Goal: Entertainment & Leisure: Consume media (video, audio)

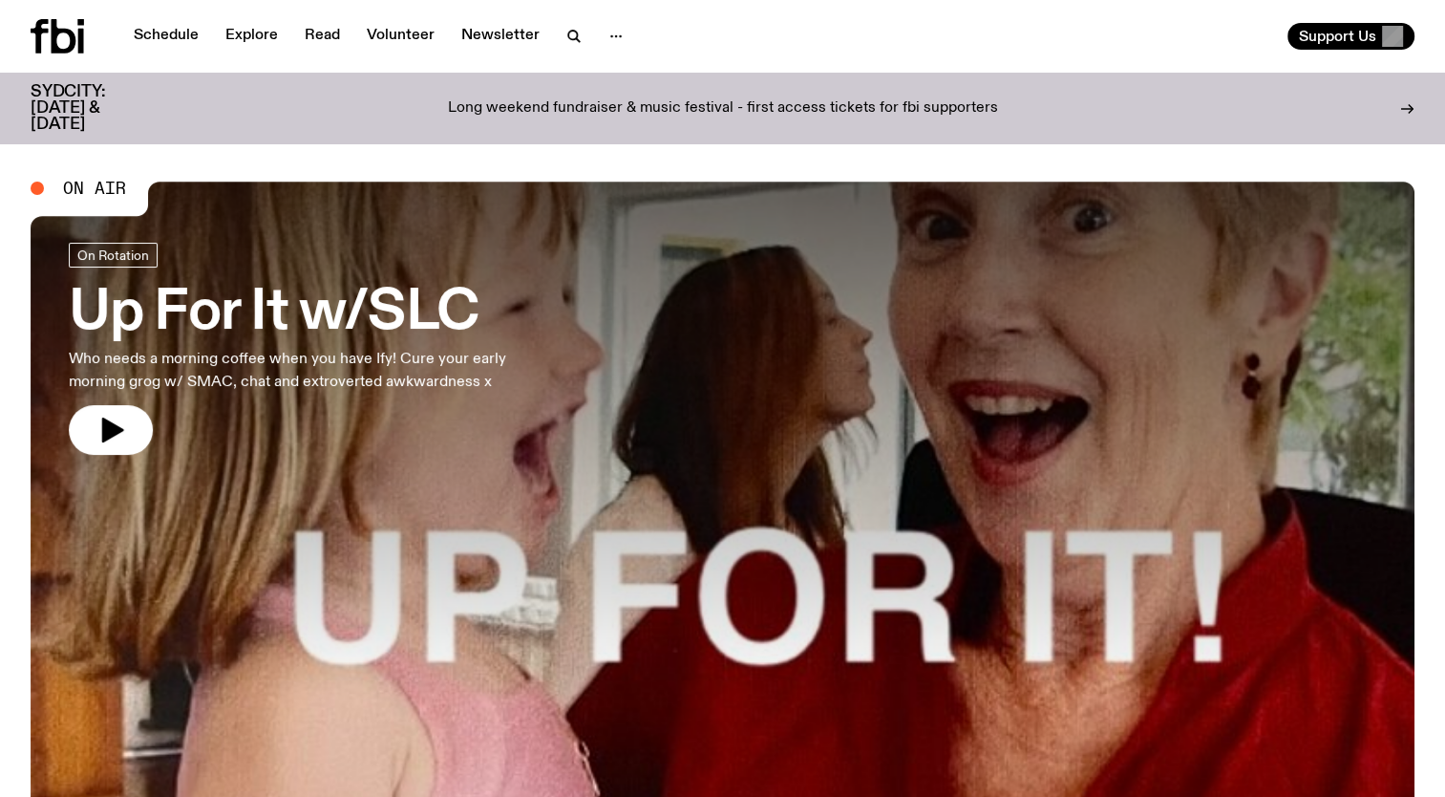
click at [140, 19] on div "Schedule Explore Read Volunteer Newsletter" at bounding box center [373, 36] width 685 height 34
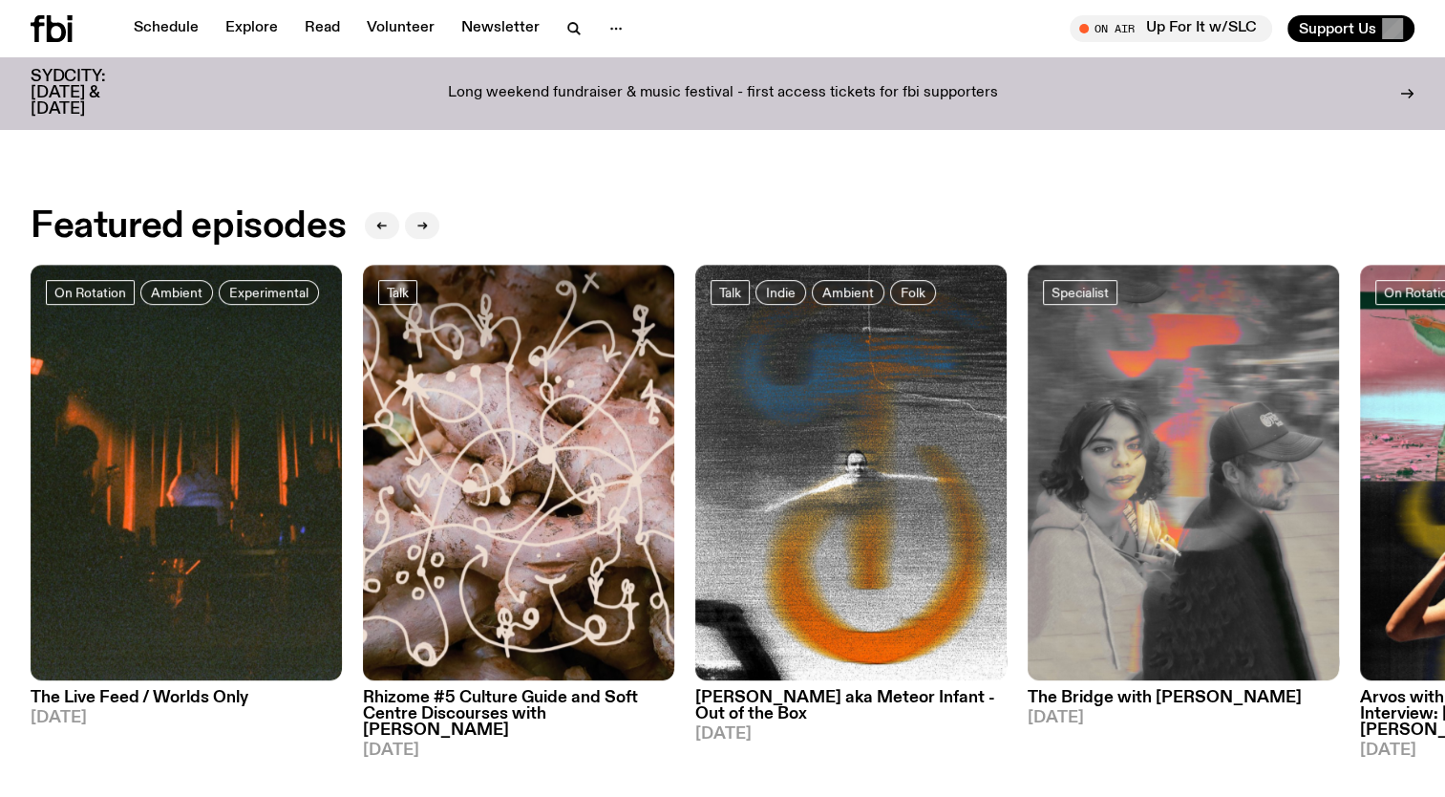
scroll to position [847, 0]
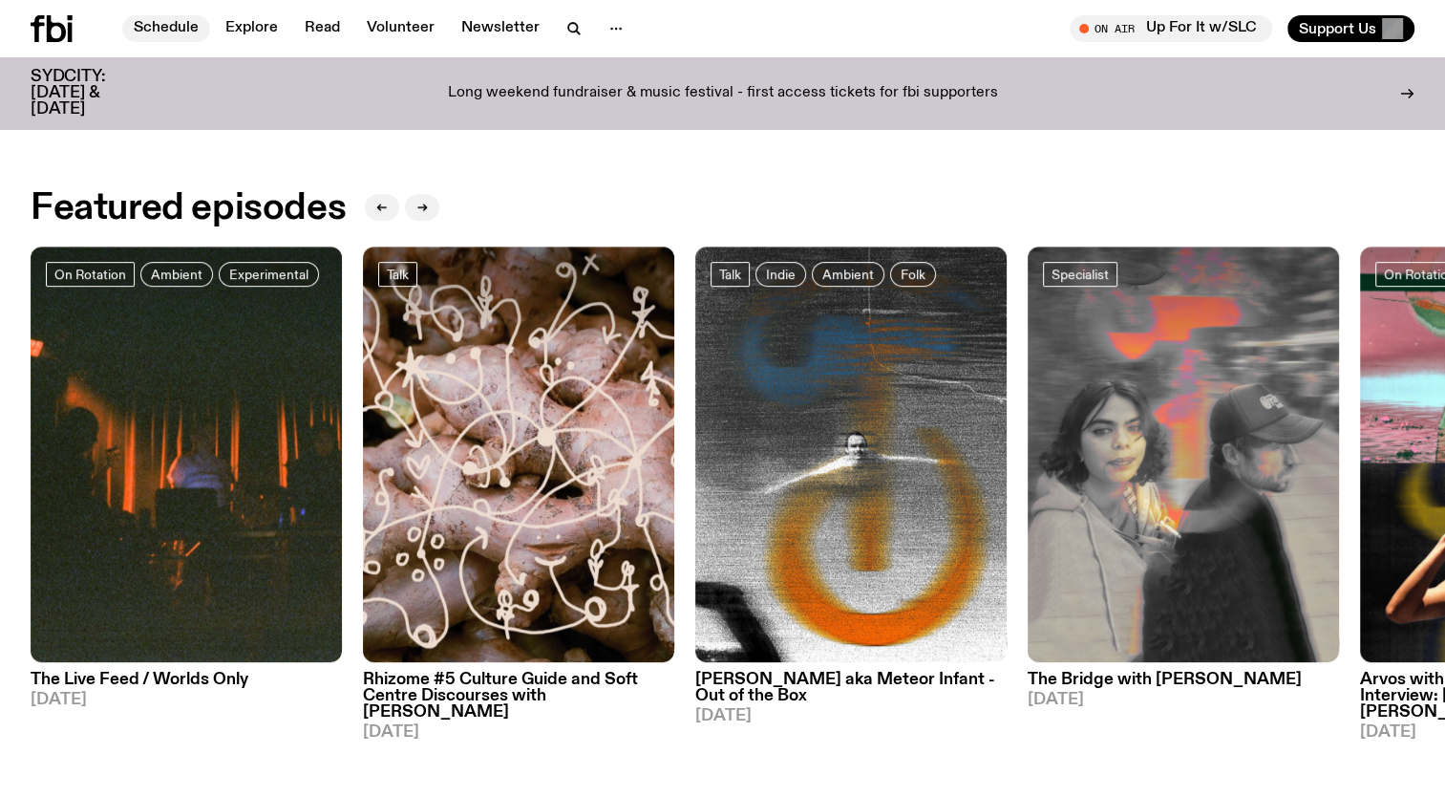
click at [153, 40] on link "Schedule" at bounding box center [166, 28] width 88 height 27
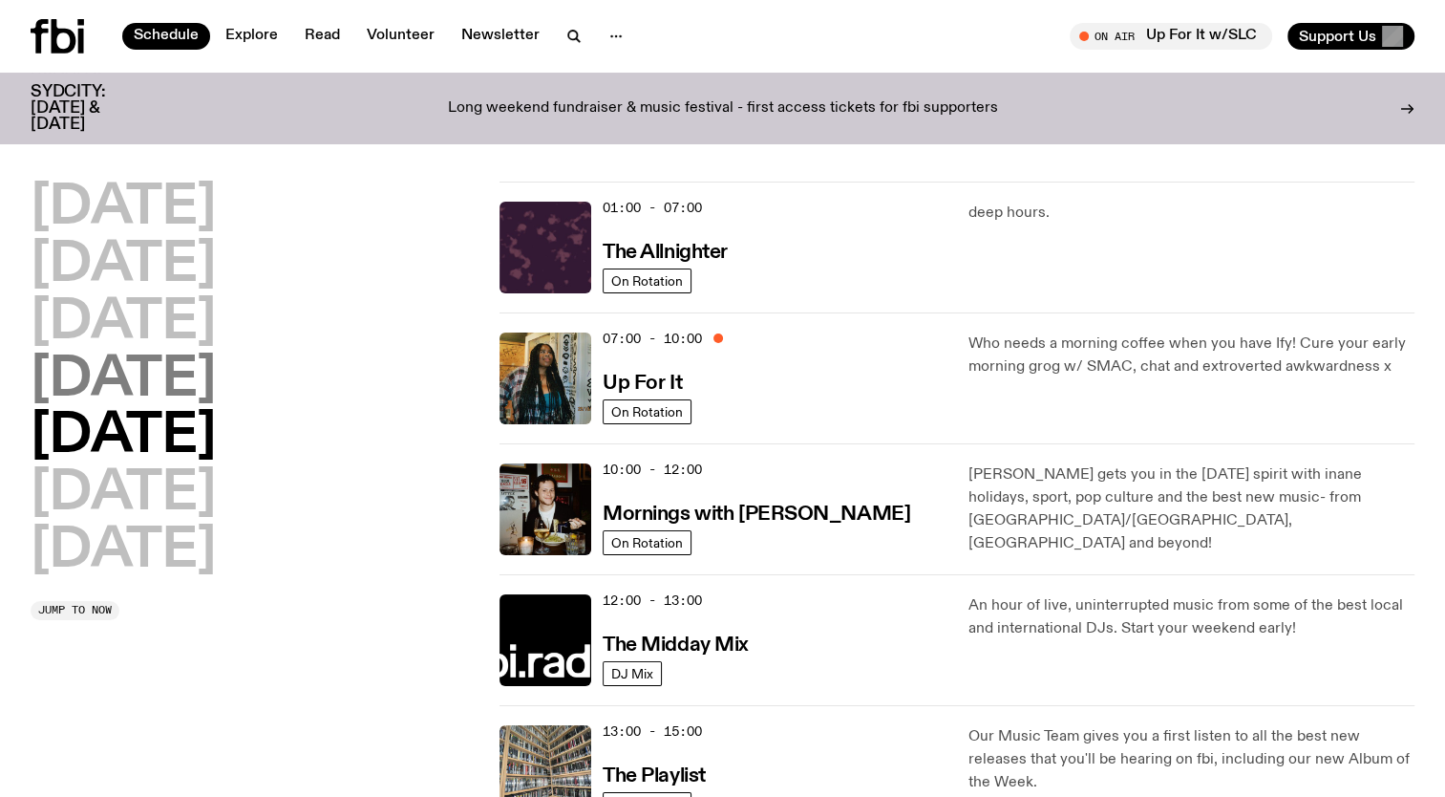
click at [168, 398] on h2 "[DATE]" at bounding box center [123, 379] width 185 height 53
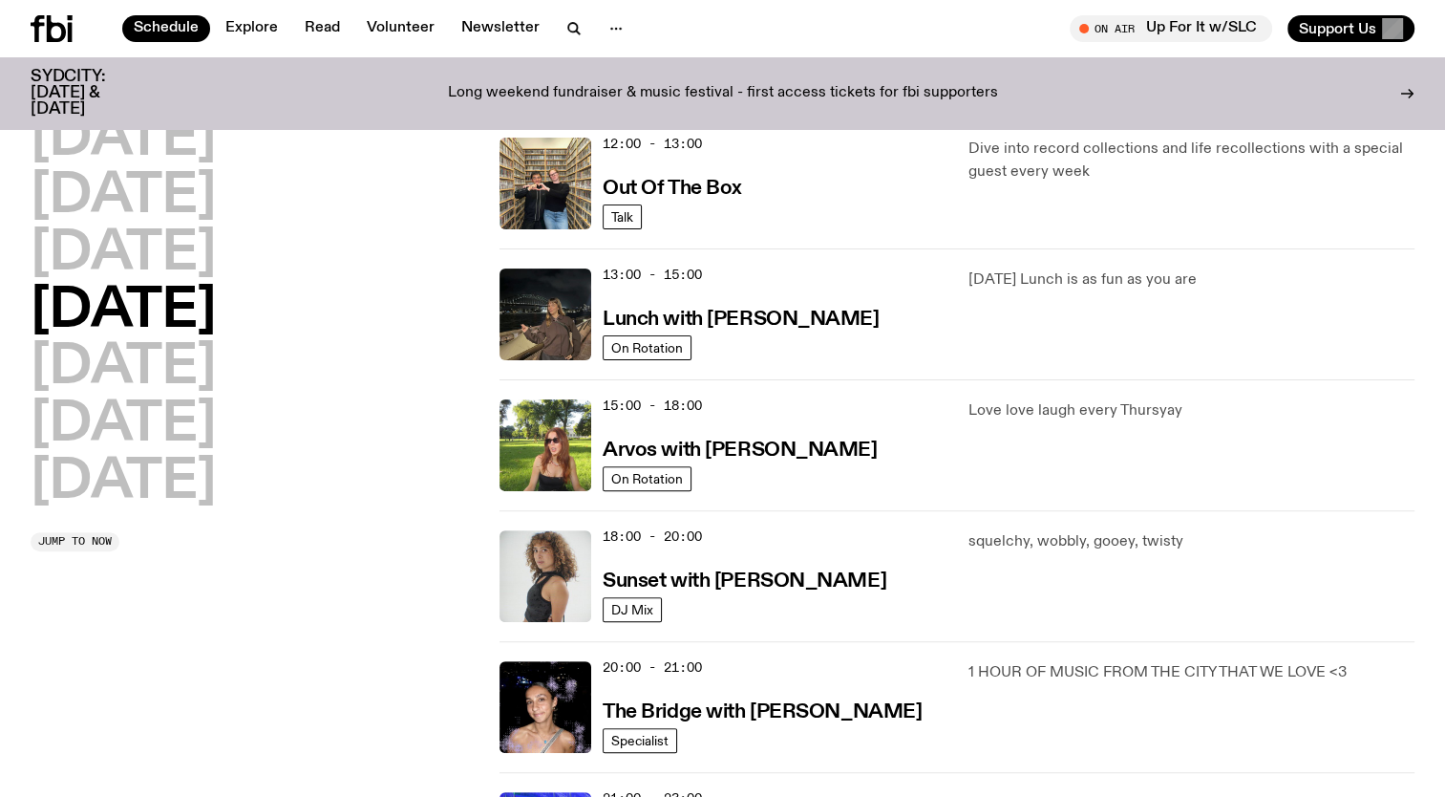
scroll to position [340, 0]
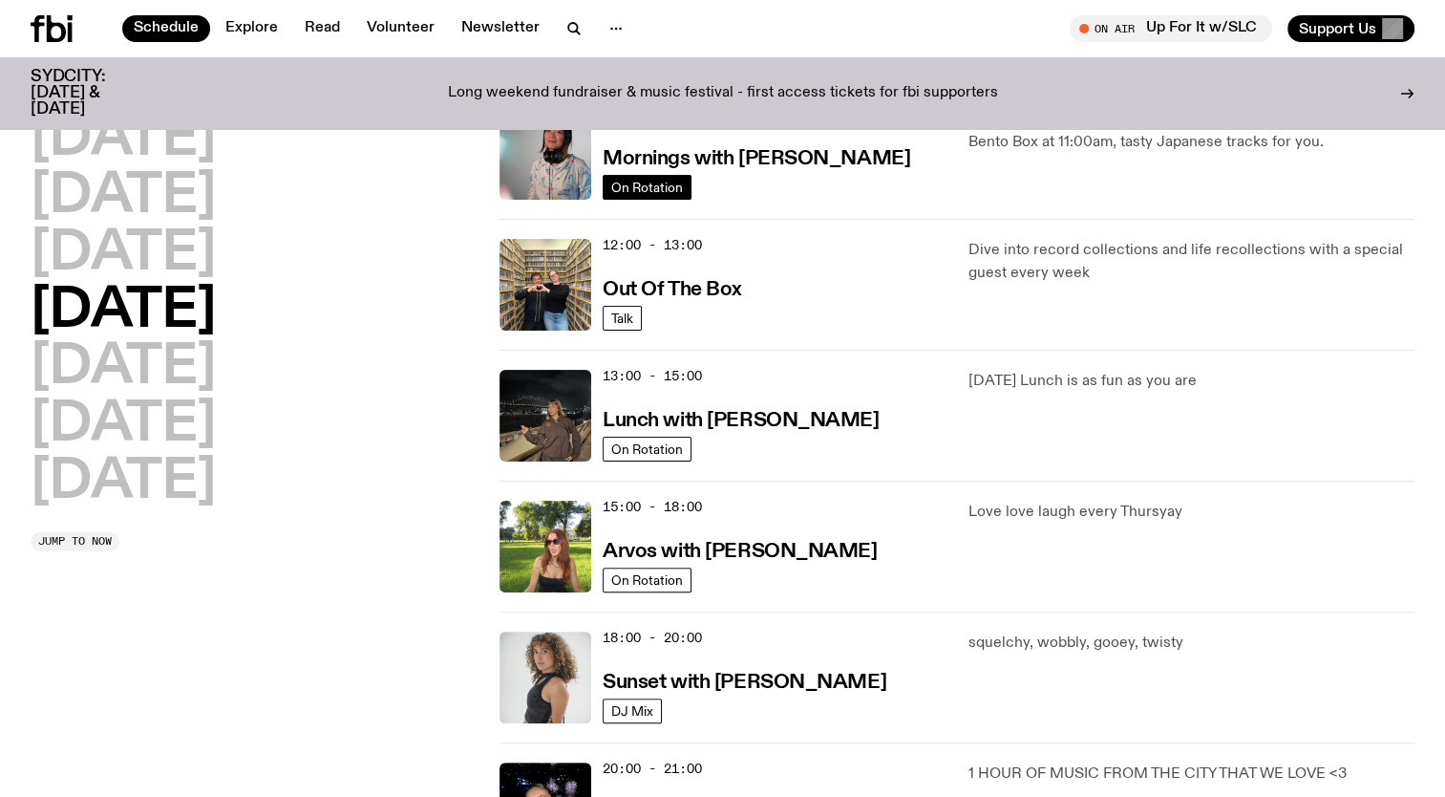
click at [641, 191] on span "On Rotation" at bounding box center [647, 187] width 72 height 14
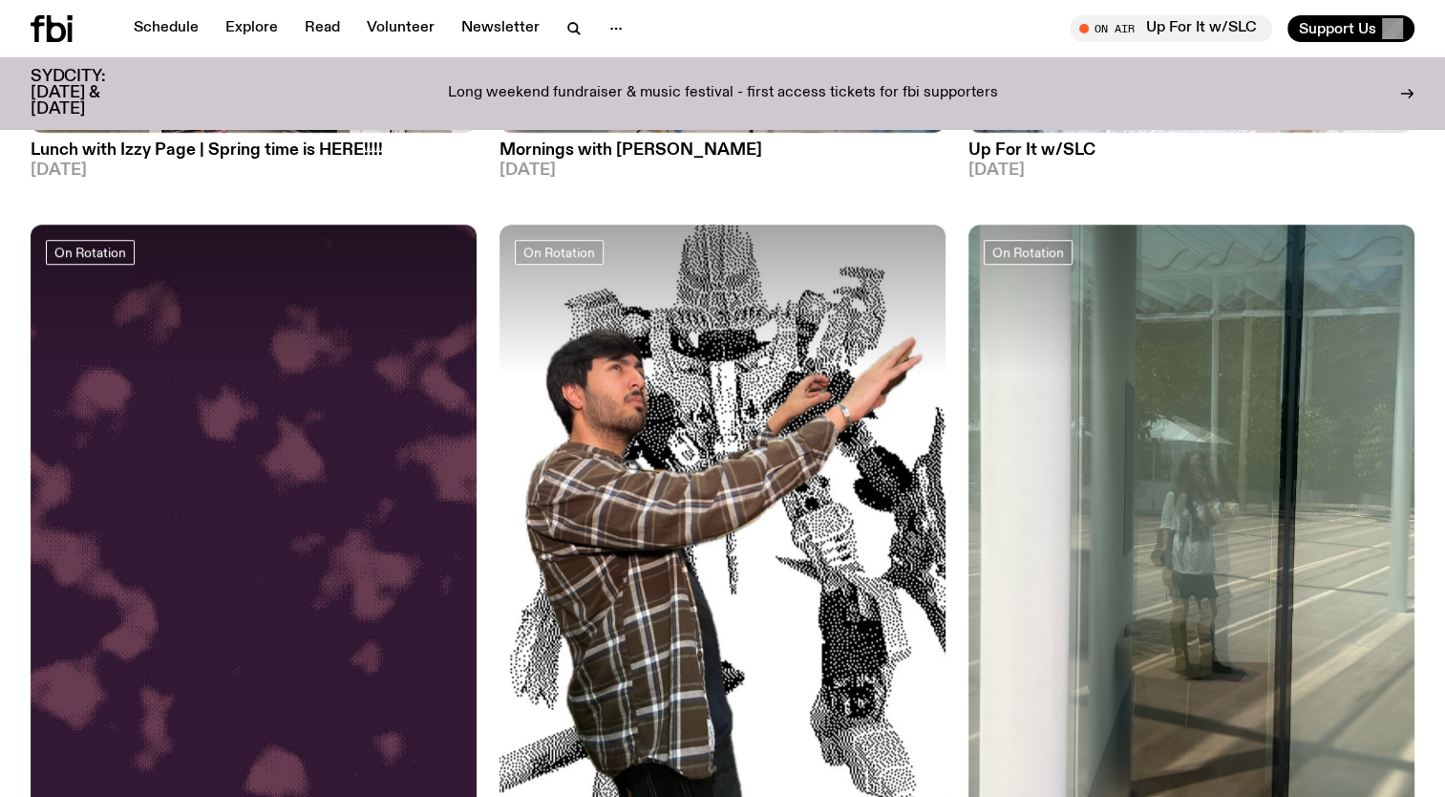
scroll to position [1713, 0]
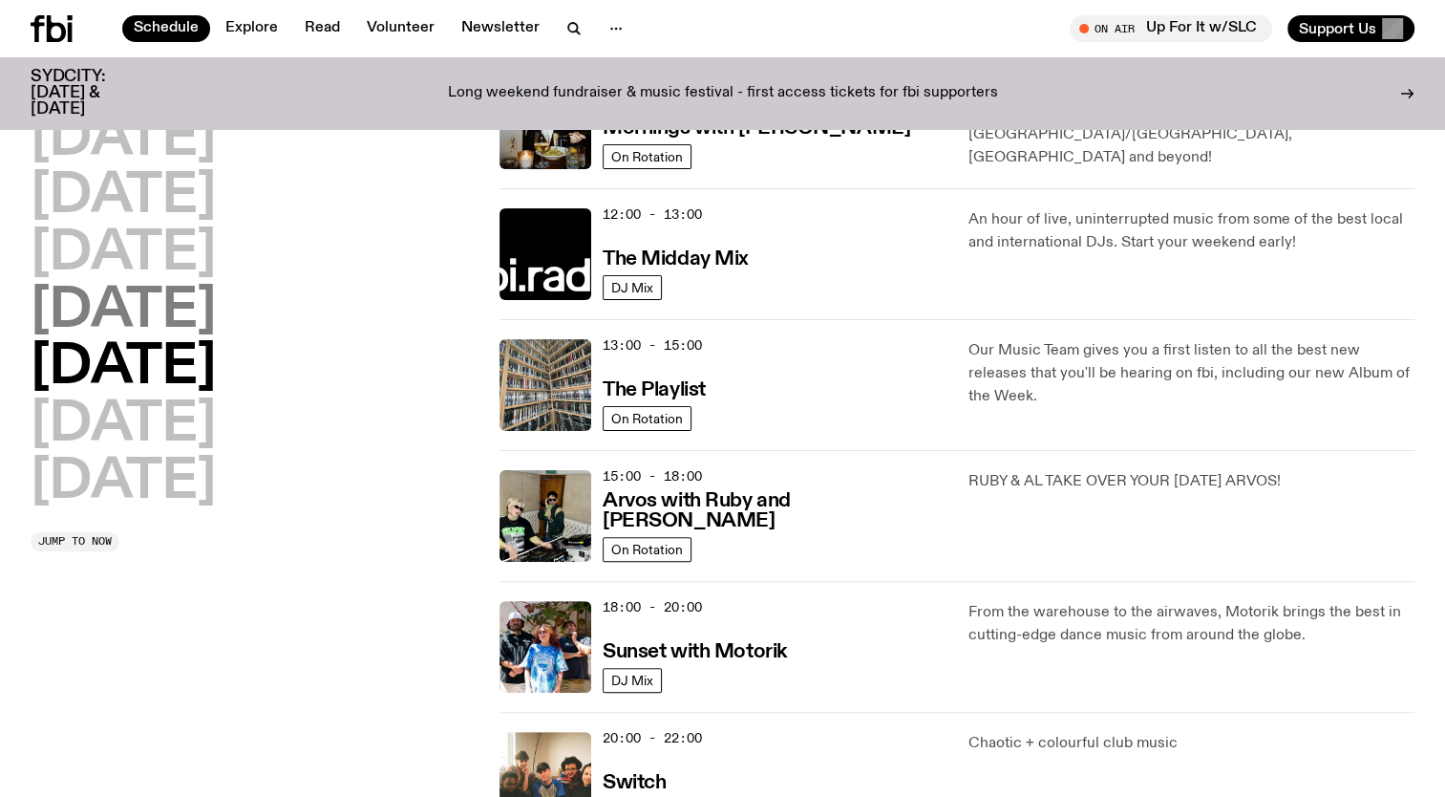
drag, startPoint x: 229, startPoint y: 319, endPoint x: 240, endPoint y: 315, distance: 11.2
click at [216, 317] on h2 "[DATE]" at bounding box center [123, 311] width 185 height 53
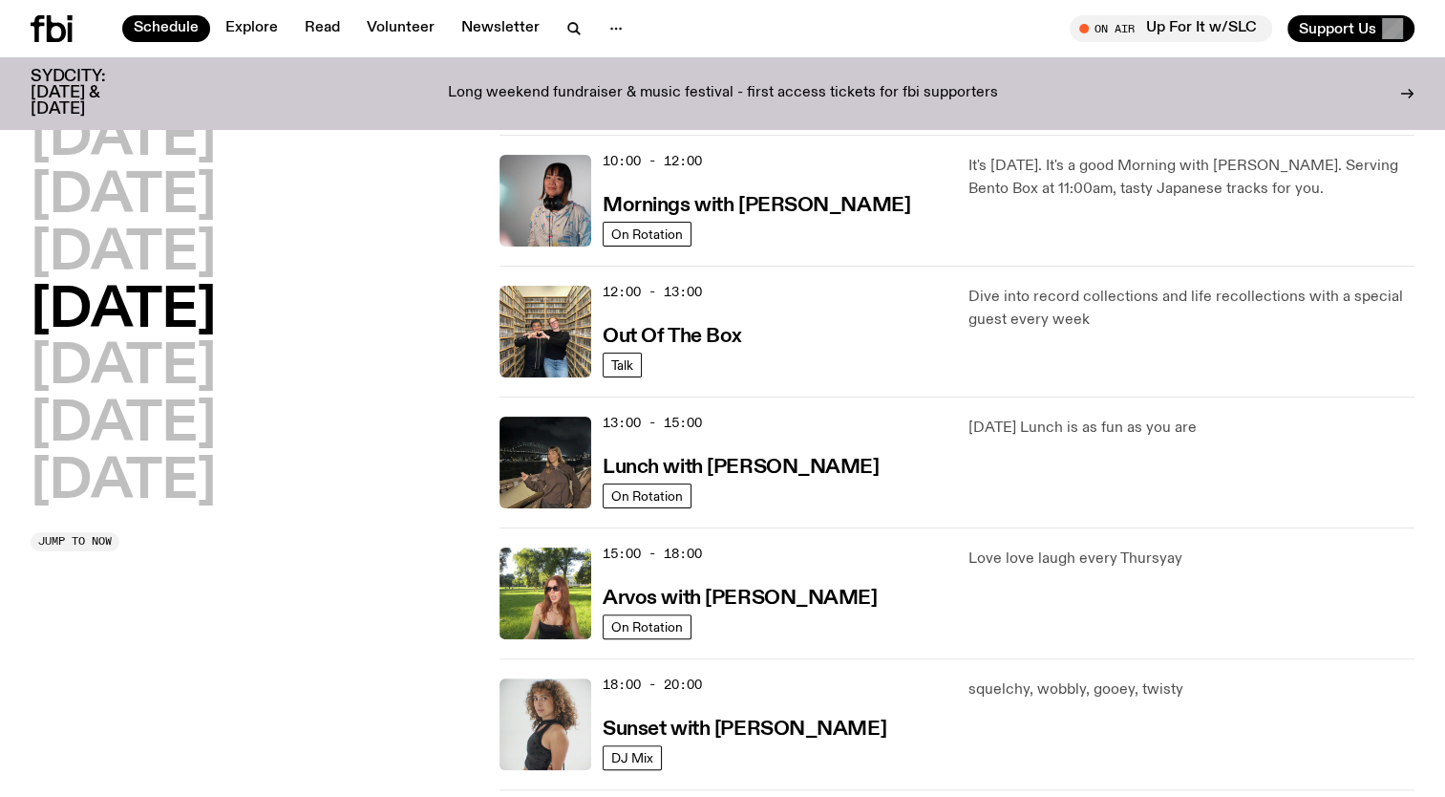
scroll to position [53, 0]
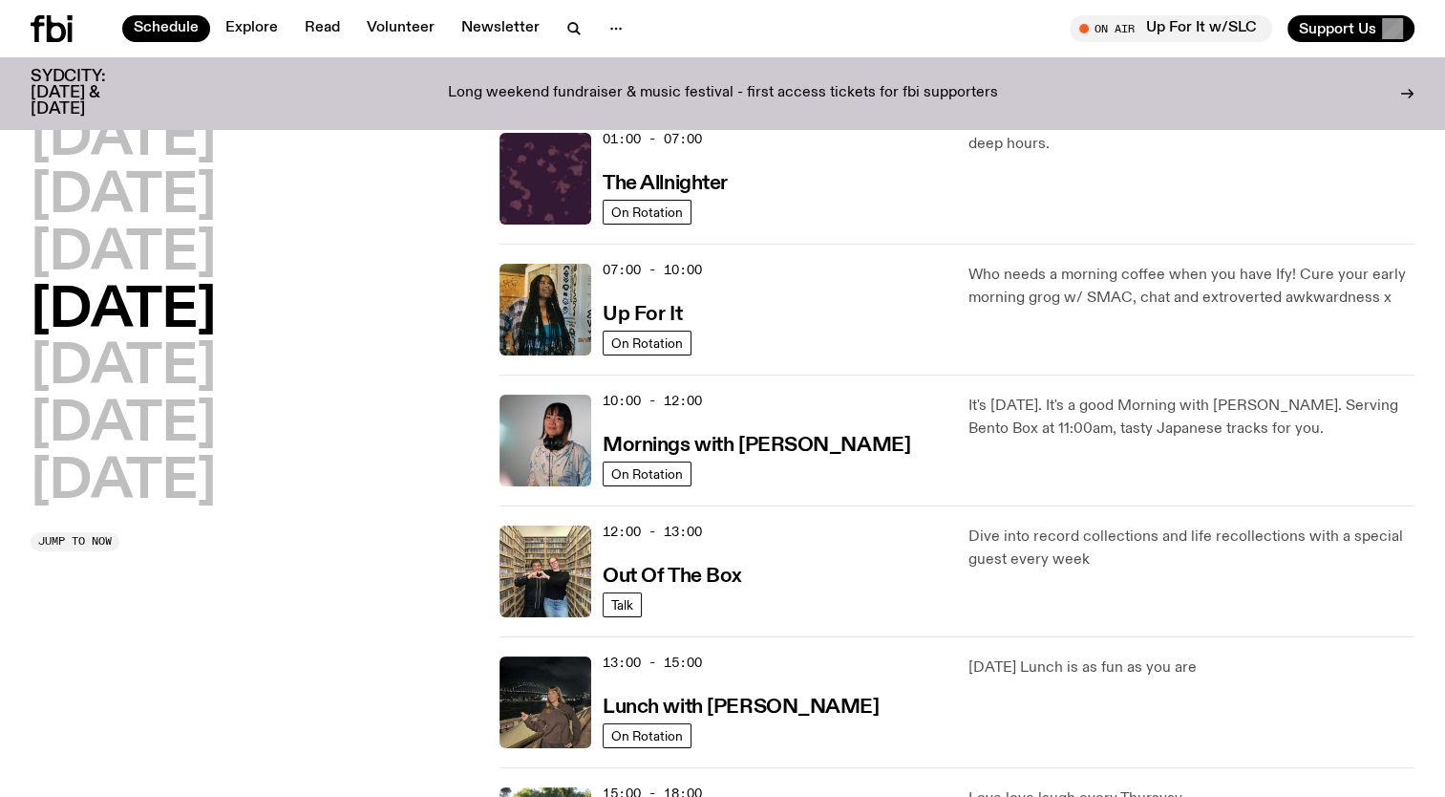
click at [833, 429] on div "10:00 - 12:00 Mornings with [PERSON_NAME]" at bounding box center [774, 441] width 343 height 92
click at [836, 438] on h3 "Mornings with [PERSON_NAME]" at bounding box center [757, 446] width 308 height 20
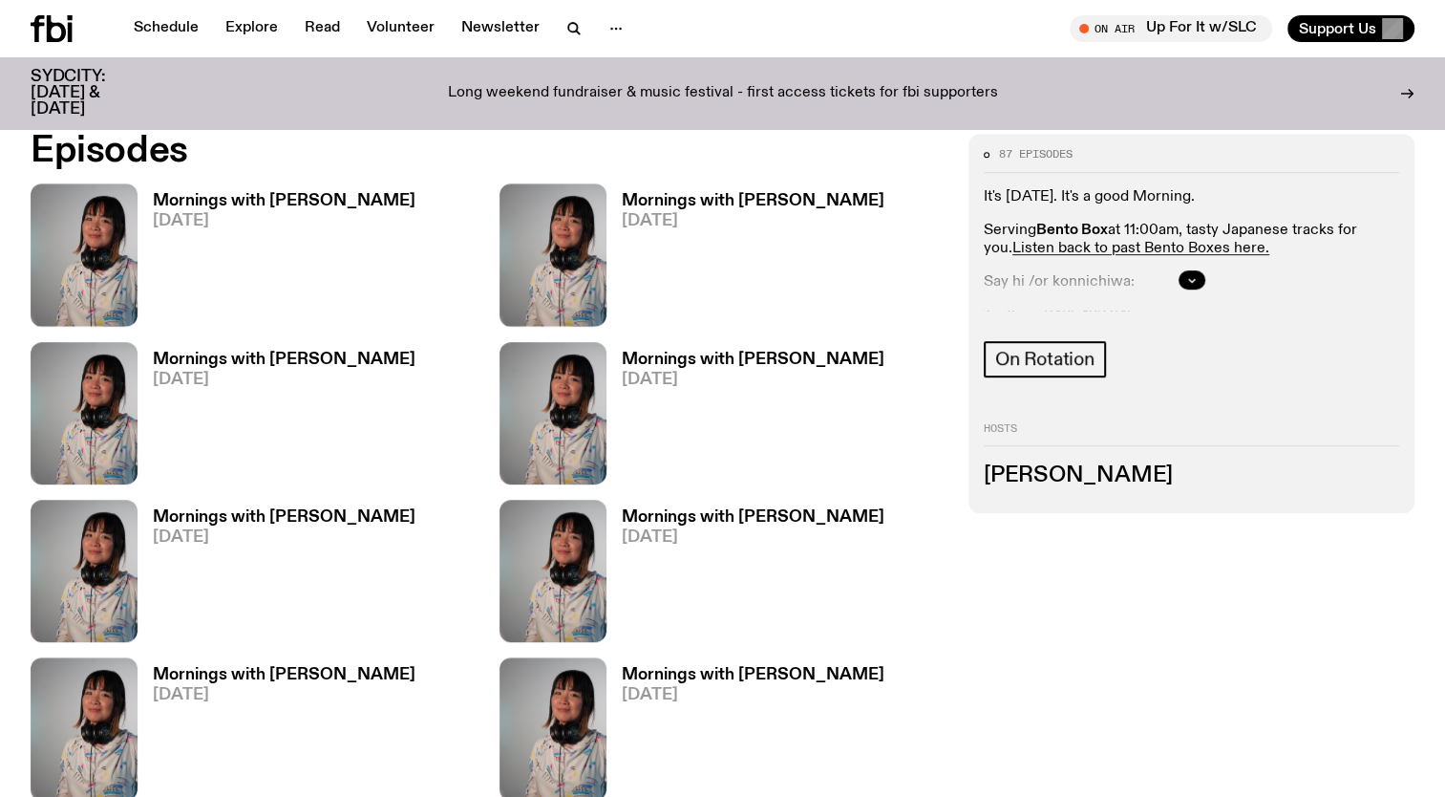
scroll to position [847, 0]
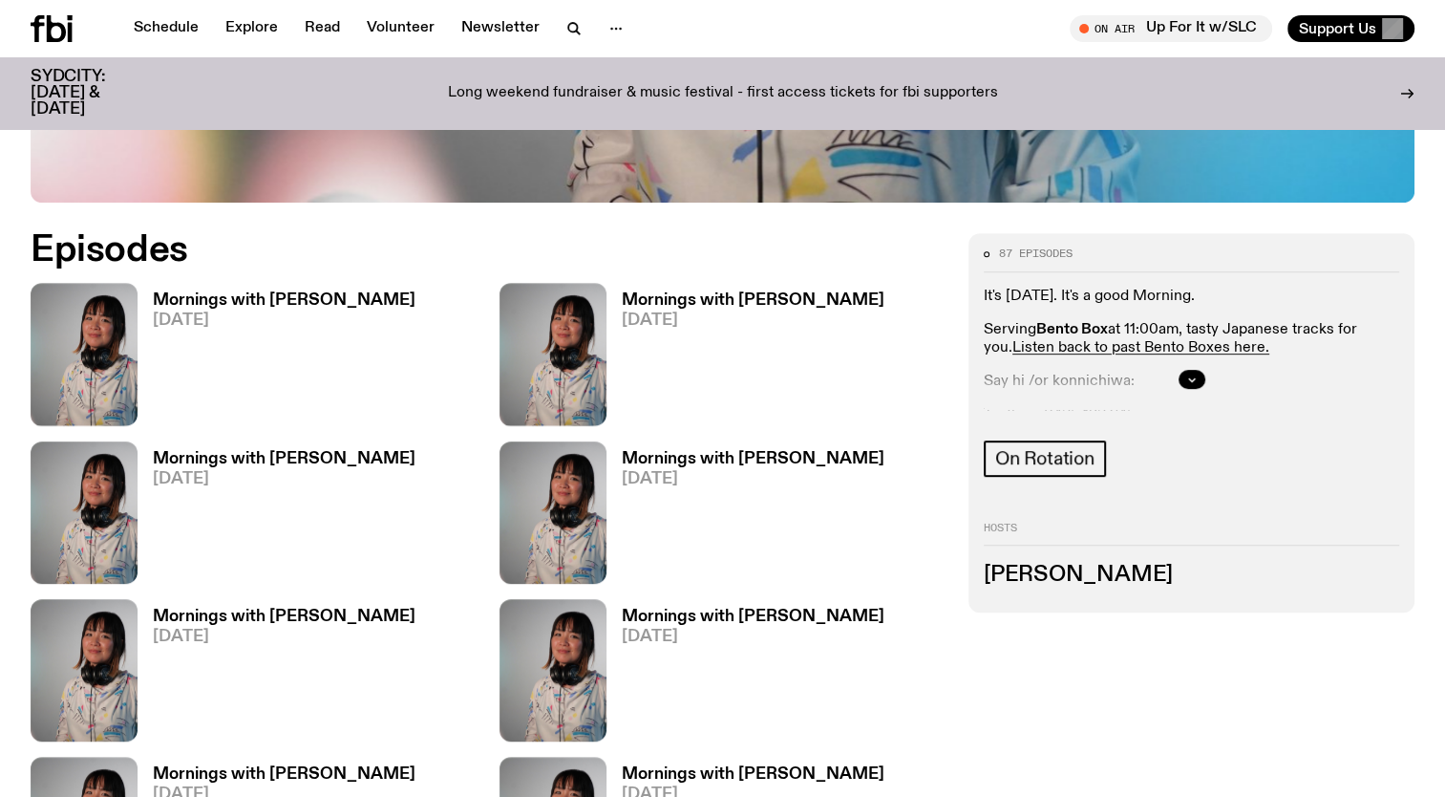
click at [321, 308] on h3 "Mornings with [PERSON_NAME]" at bounding box center [284, 300] width 263 height 16
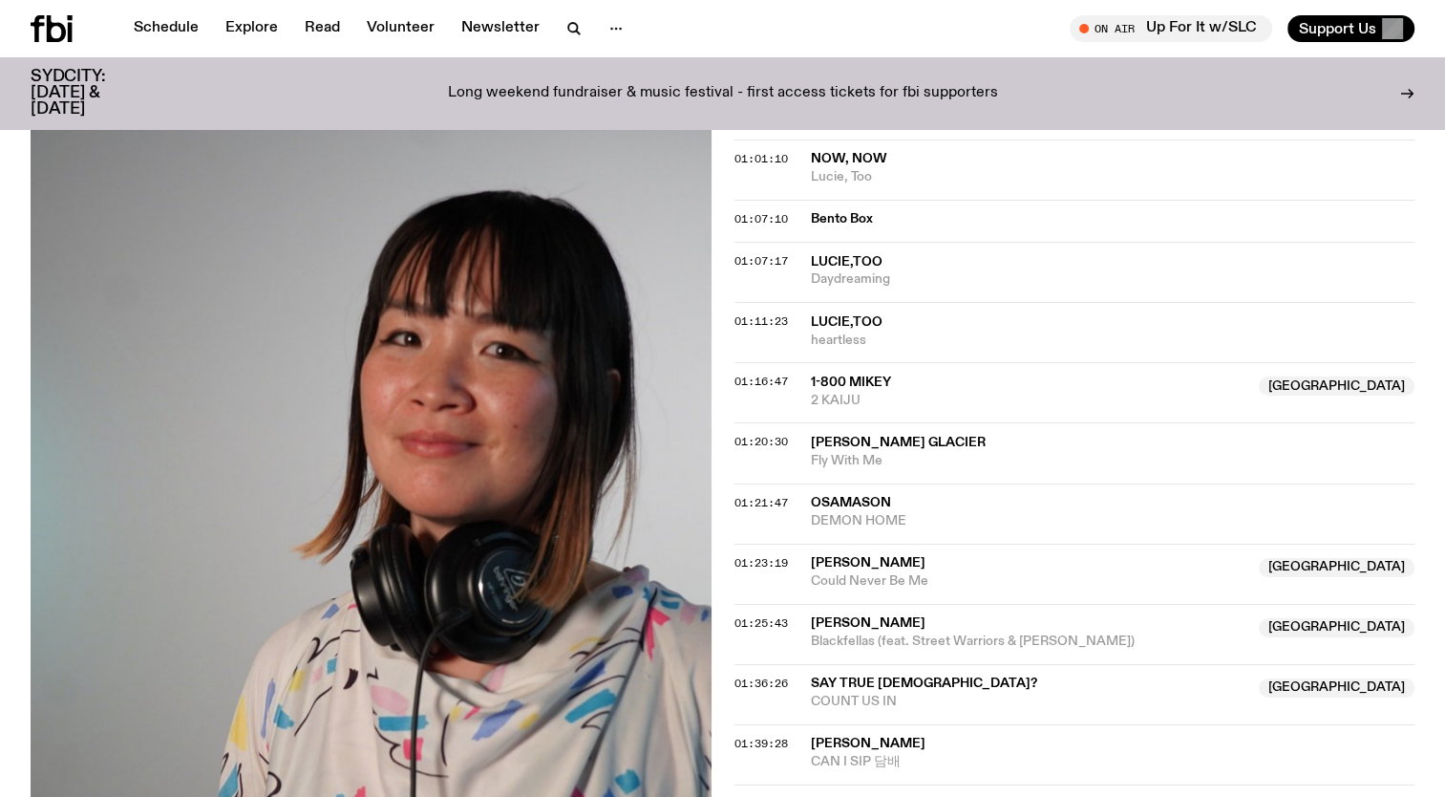
scroll to position [1384, 0]
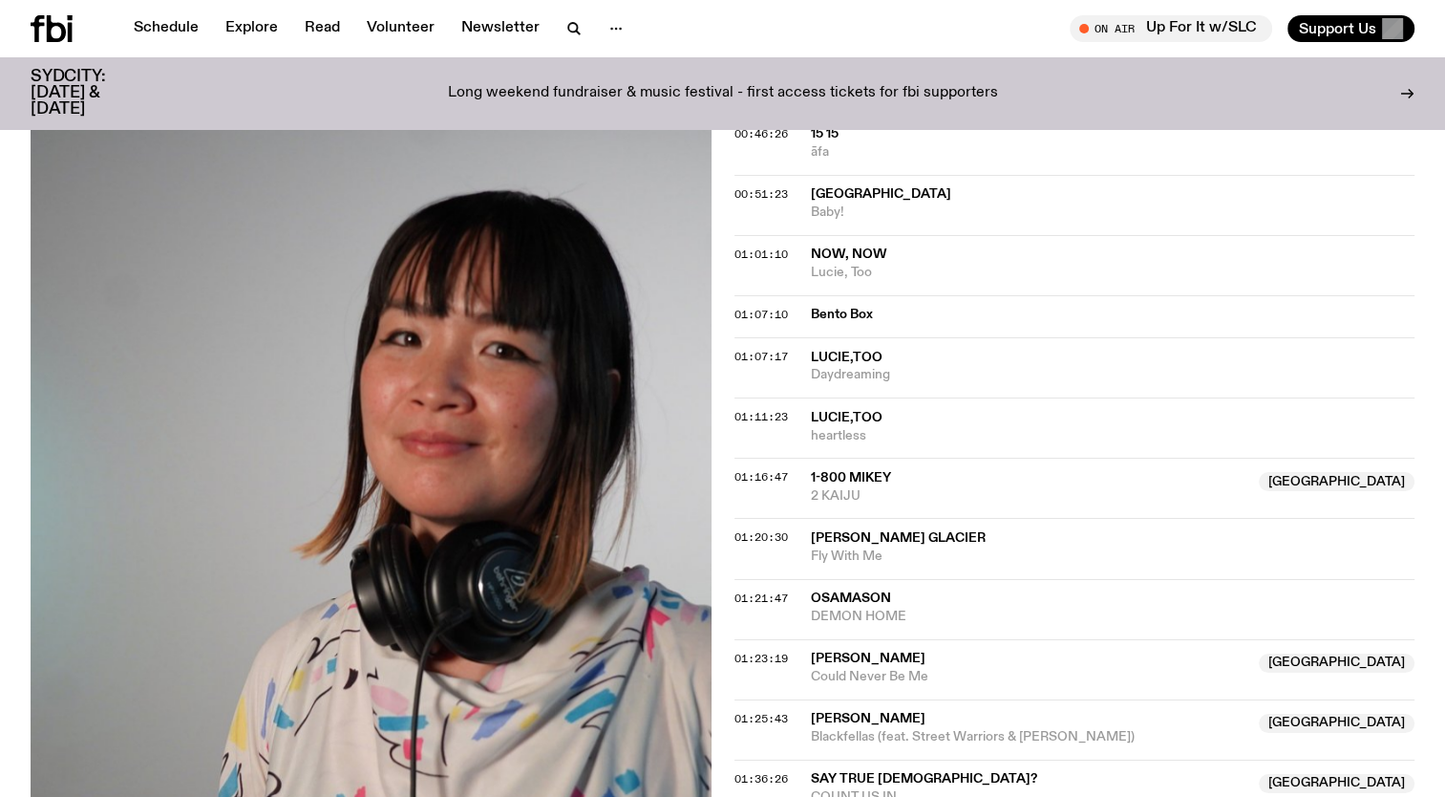
click at [1016, 317] on span "Bento Box" at bounding box center [1107, 315] width 593 height 18
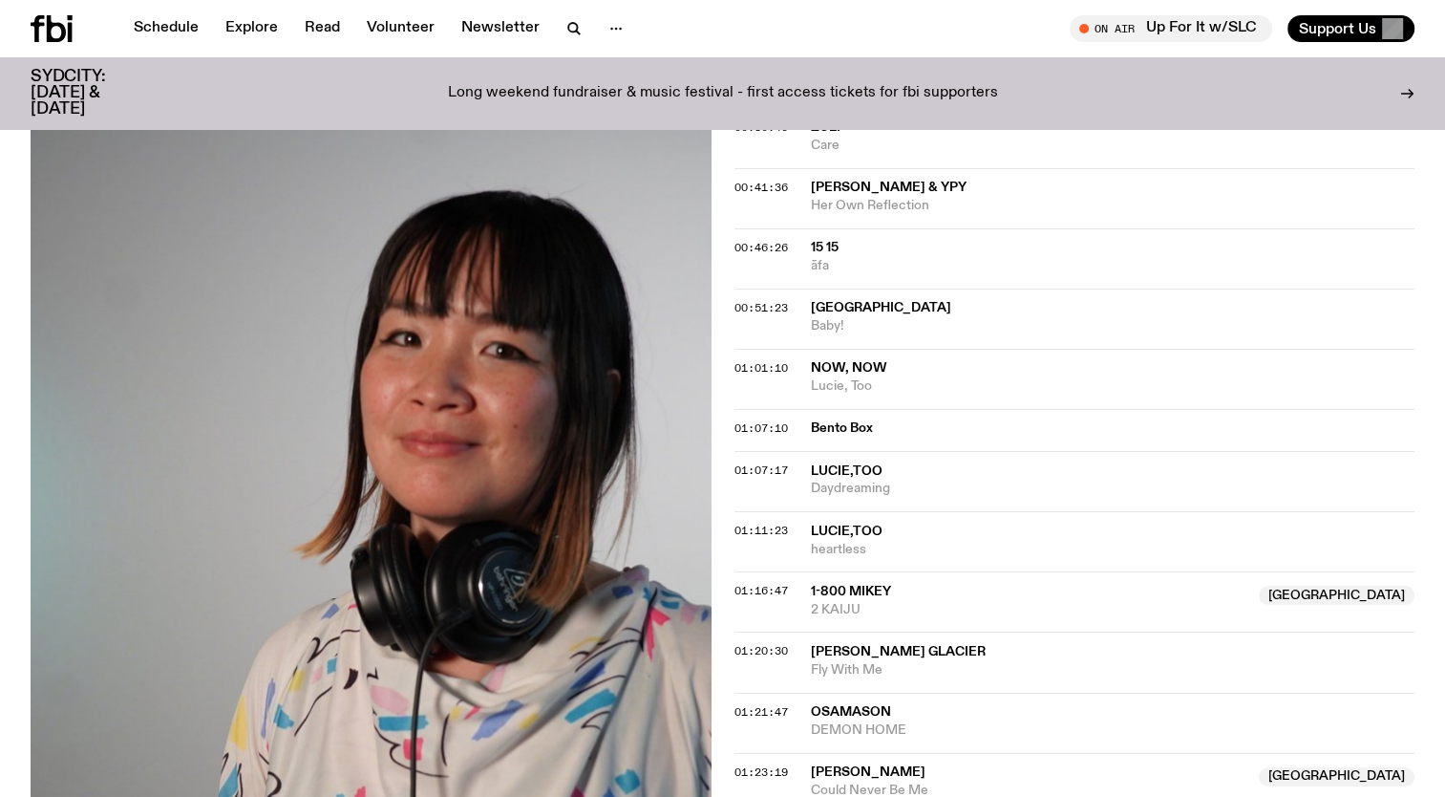
scroll to position [1098, 0]
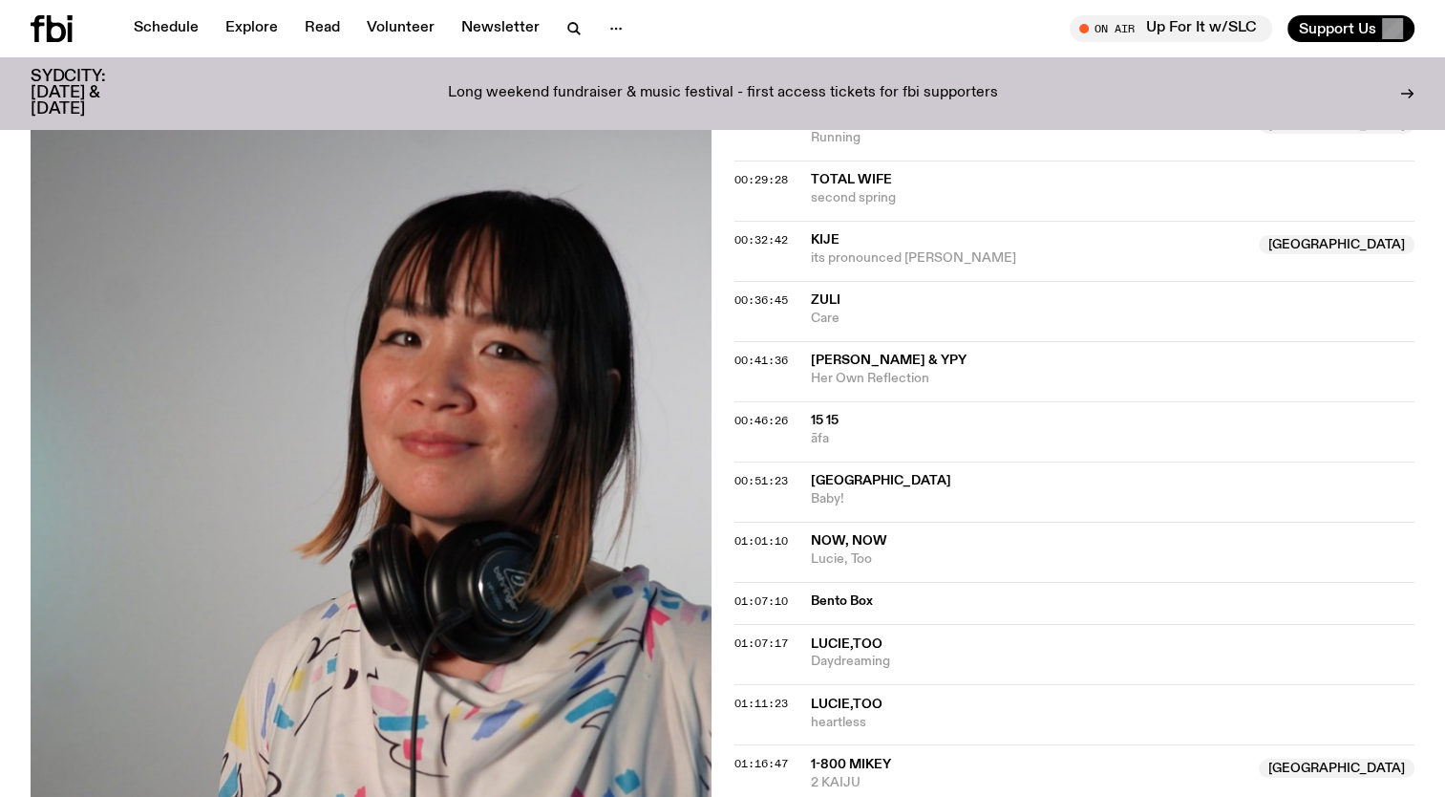
click at [877, 582] on div "01:01:10 Now, Now [PERSON_NAME], Too" at bounding box center [1075, 603] width 681 height 42
click at [872, 534] on span "Now, Now" at bounding box center [849, 540] width 76 height 13
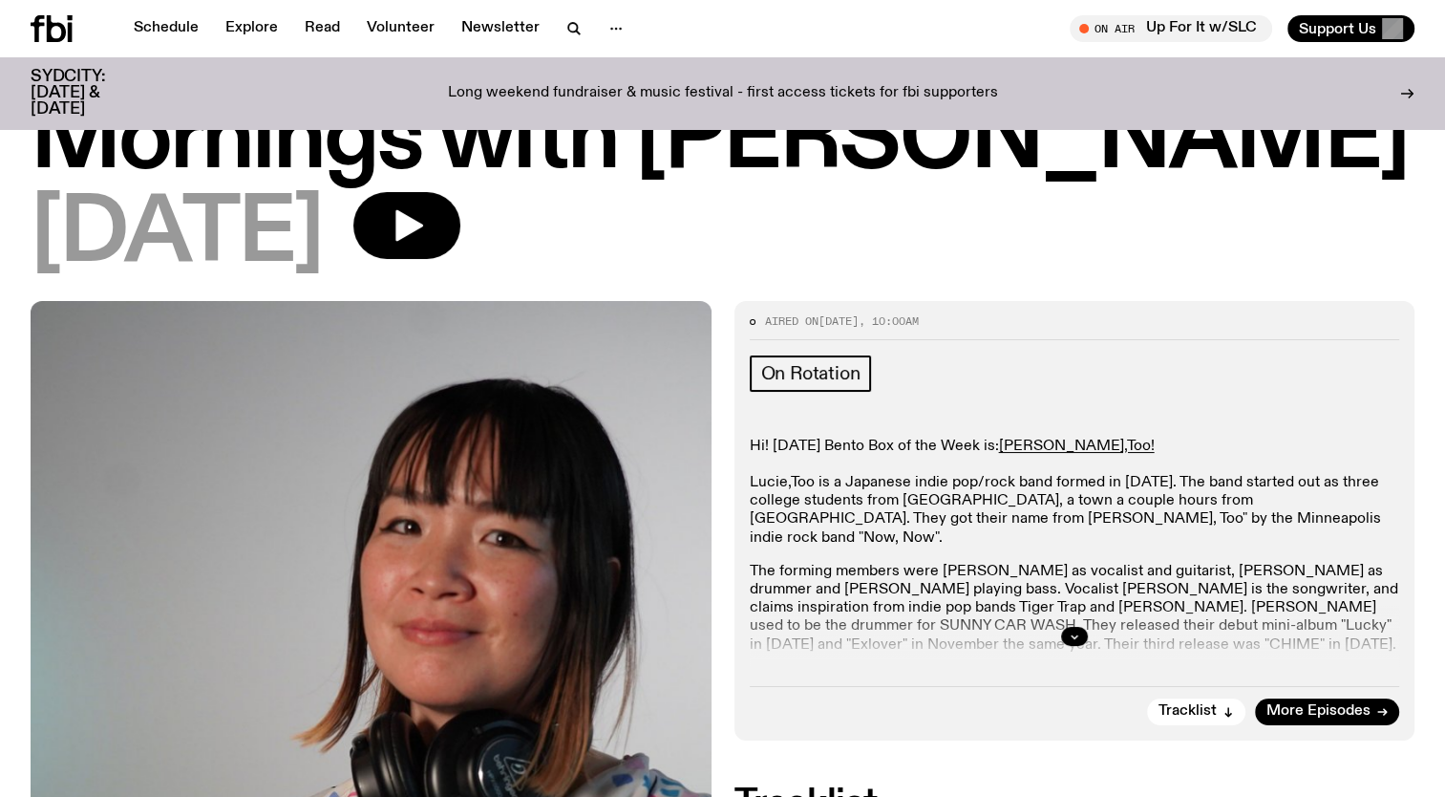
scroll to position [0, 0]
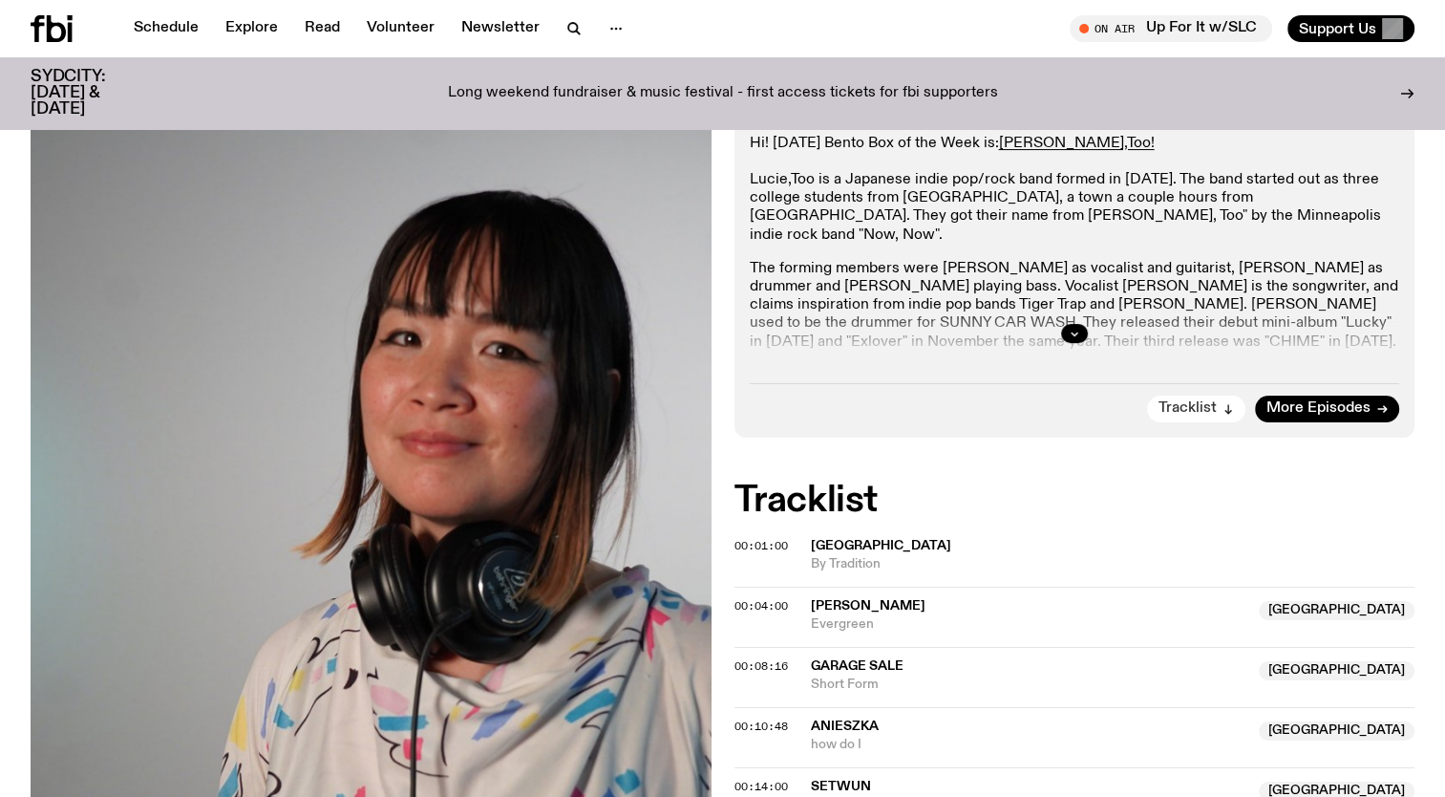
click at [1218, 395] on button "Tracklist" at bounding box center [1196, 408] width 98 height 27
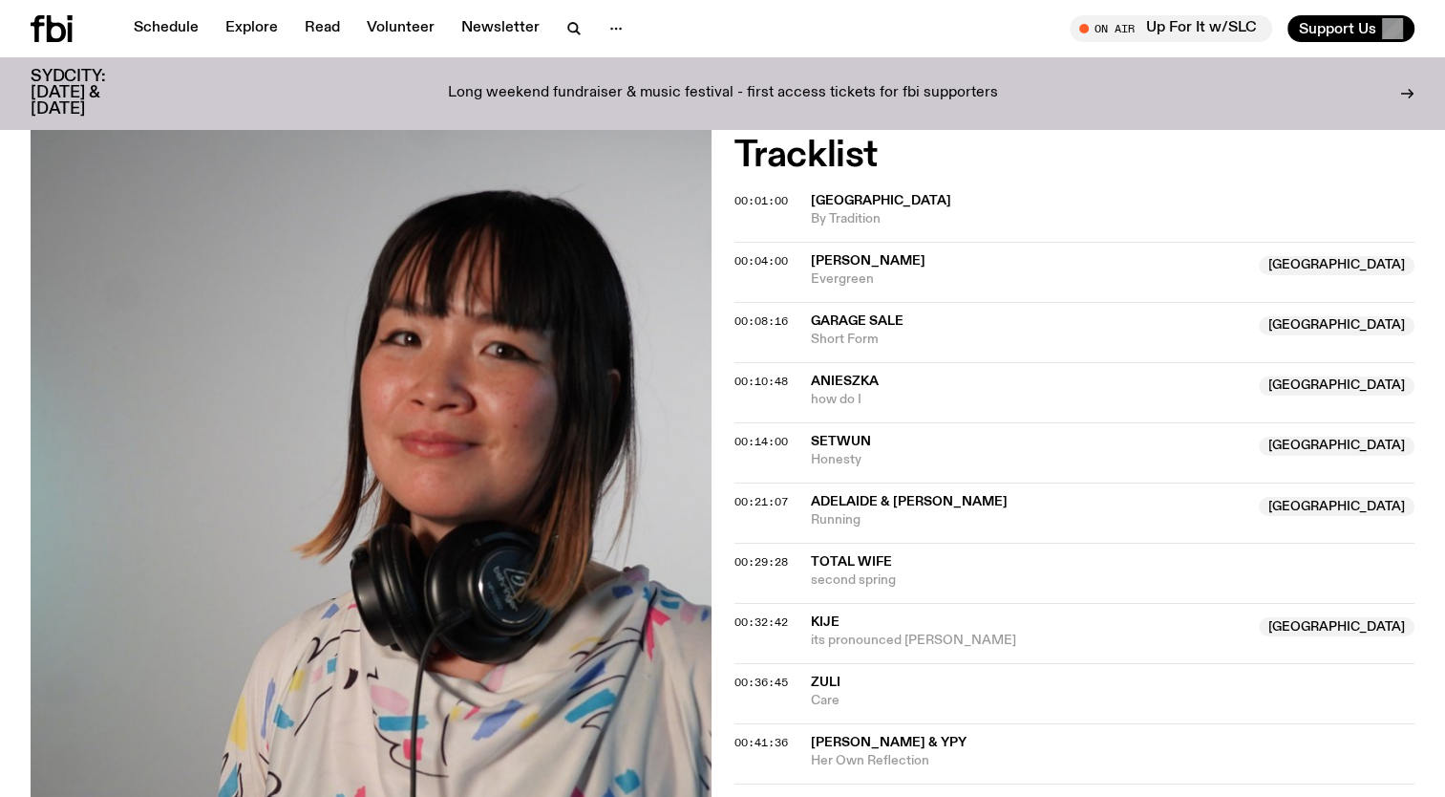
scroll to position [238, 0]
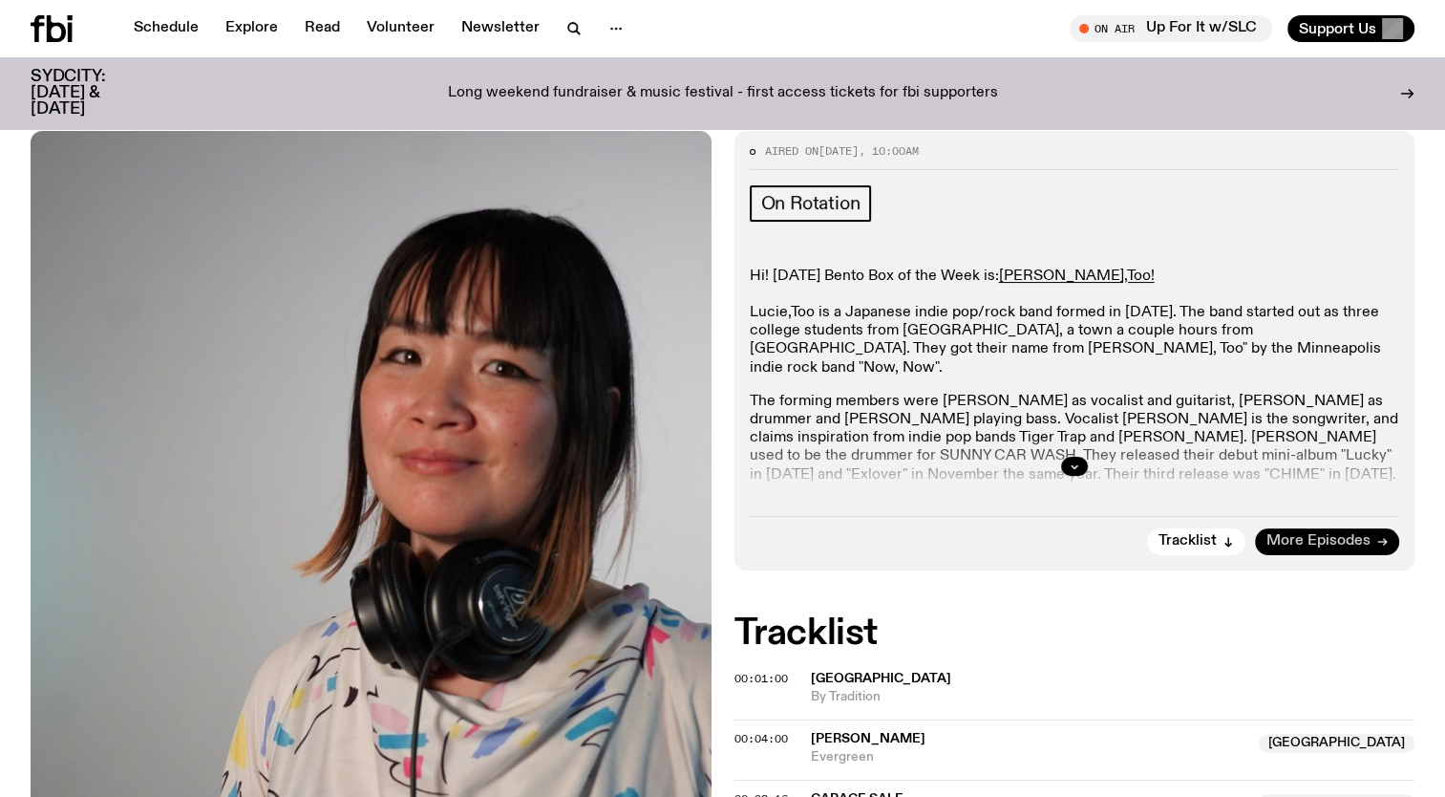
click at [1333, 534] on span "More Episodes" at bounding box center [1319, 541] width 104 height 14
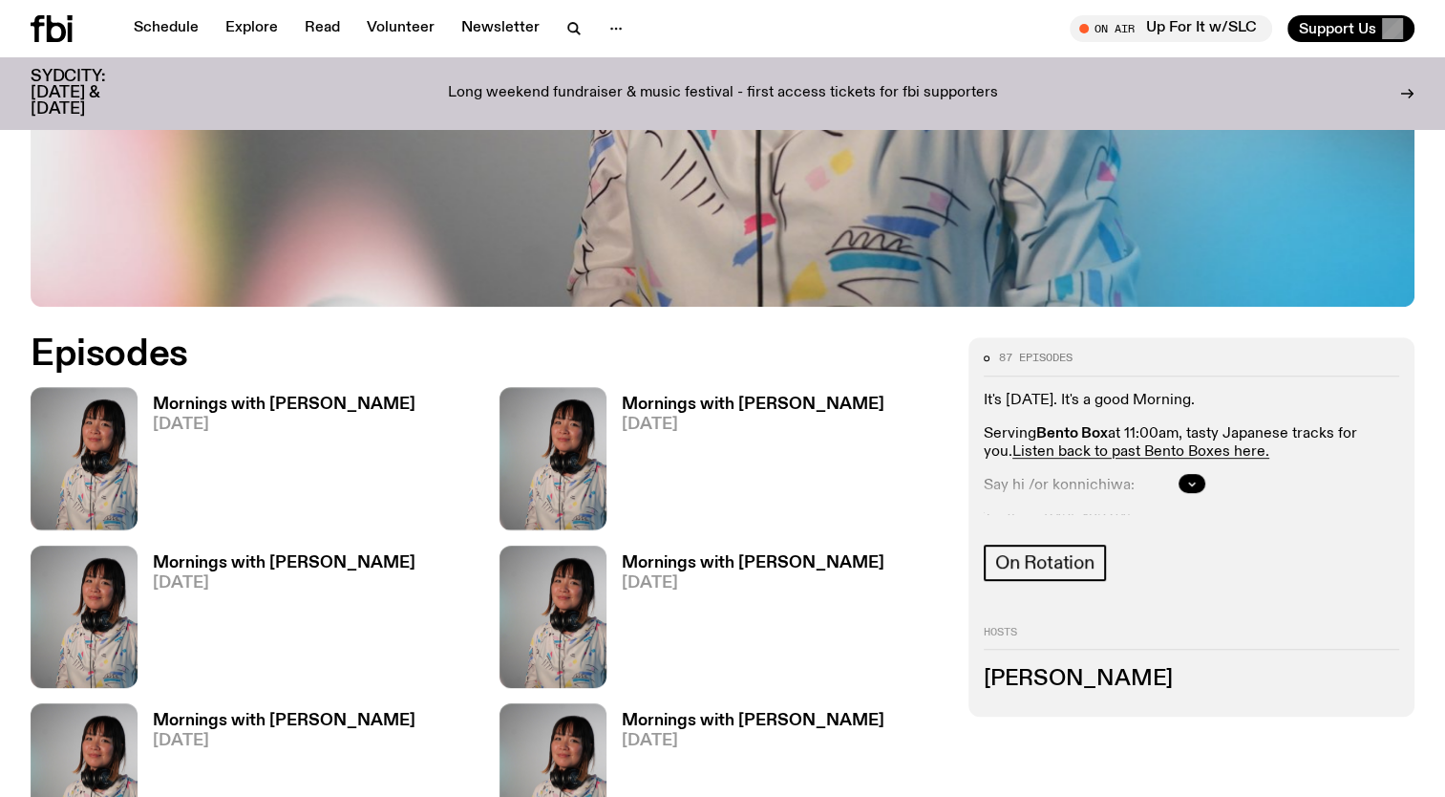
scroll to position [944, 0]
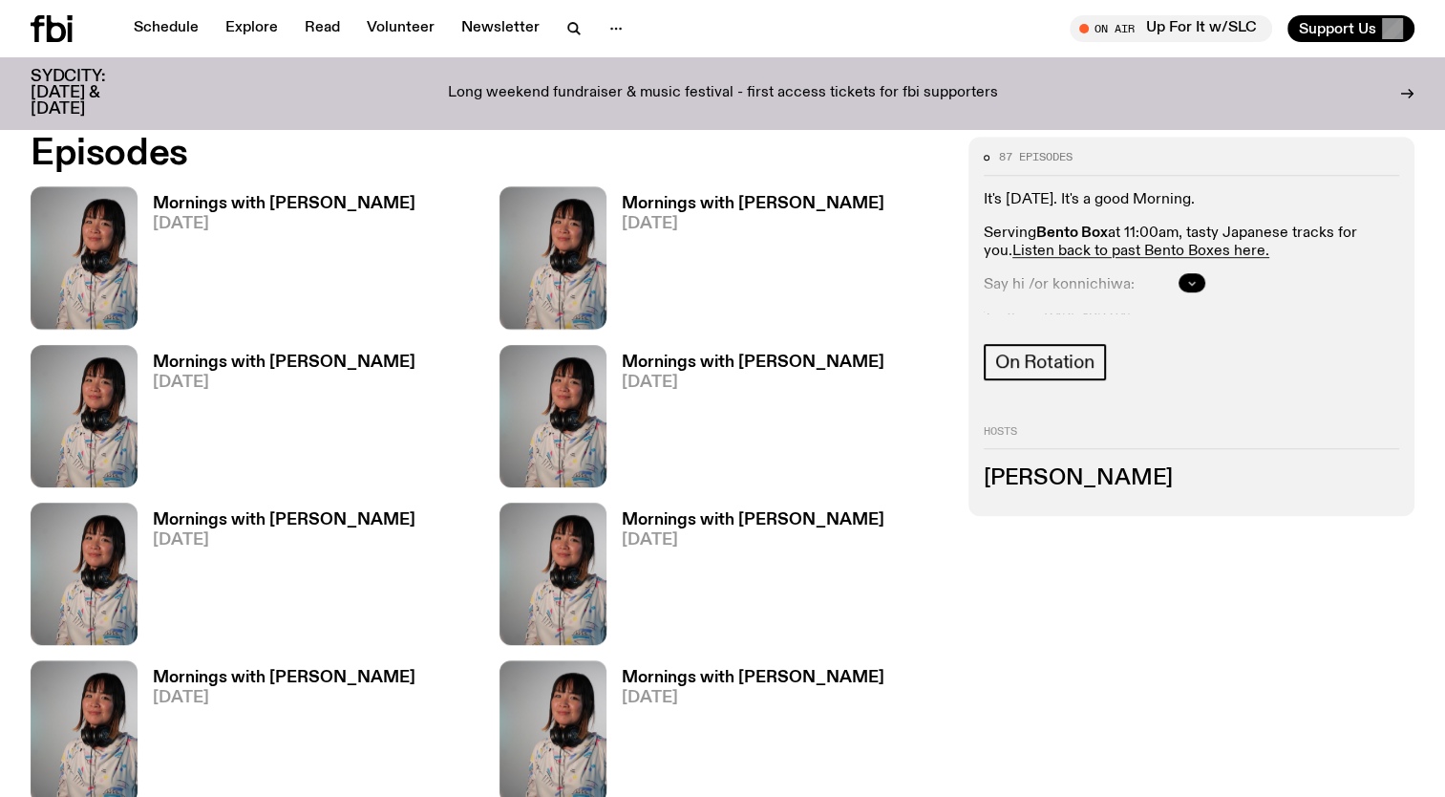
click at [1181, 286] on button "button" at bounding box center [1192, 282] width 27 height 19
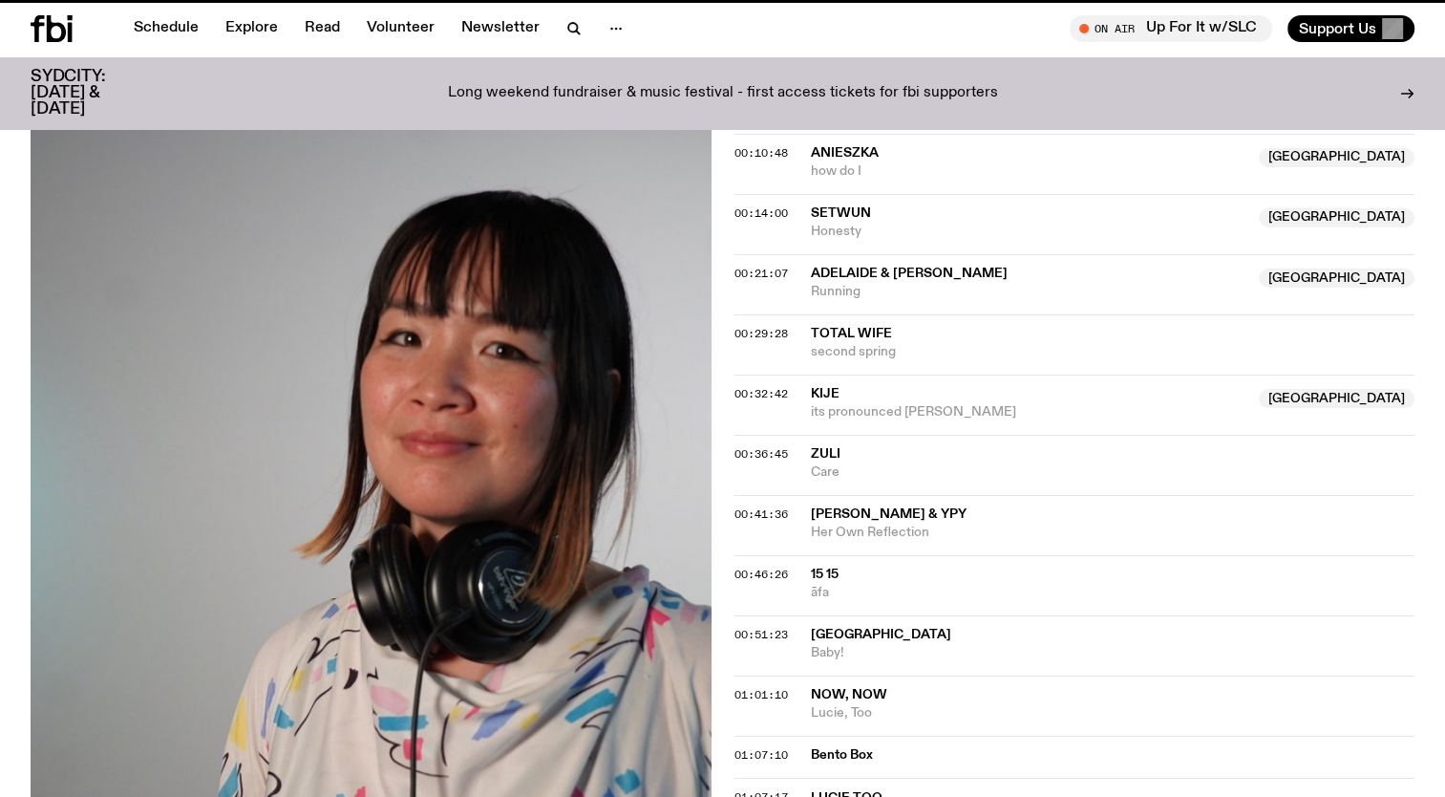
scroll to position [238, 0]
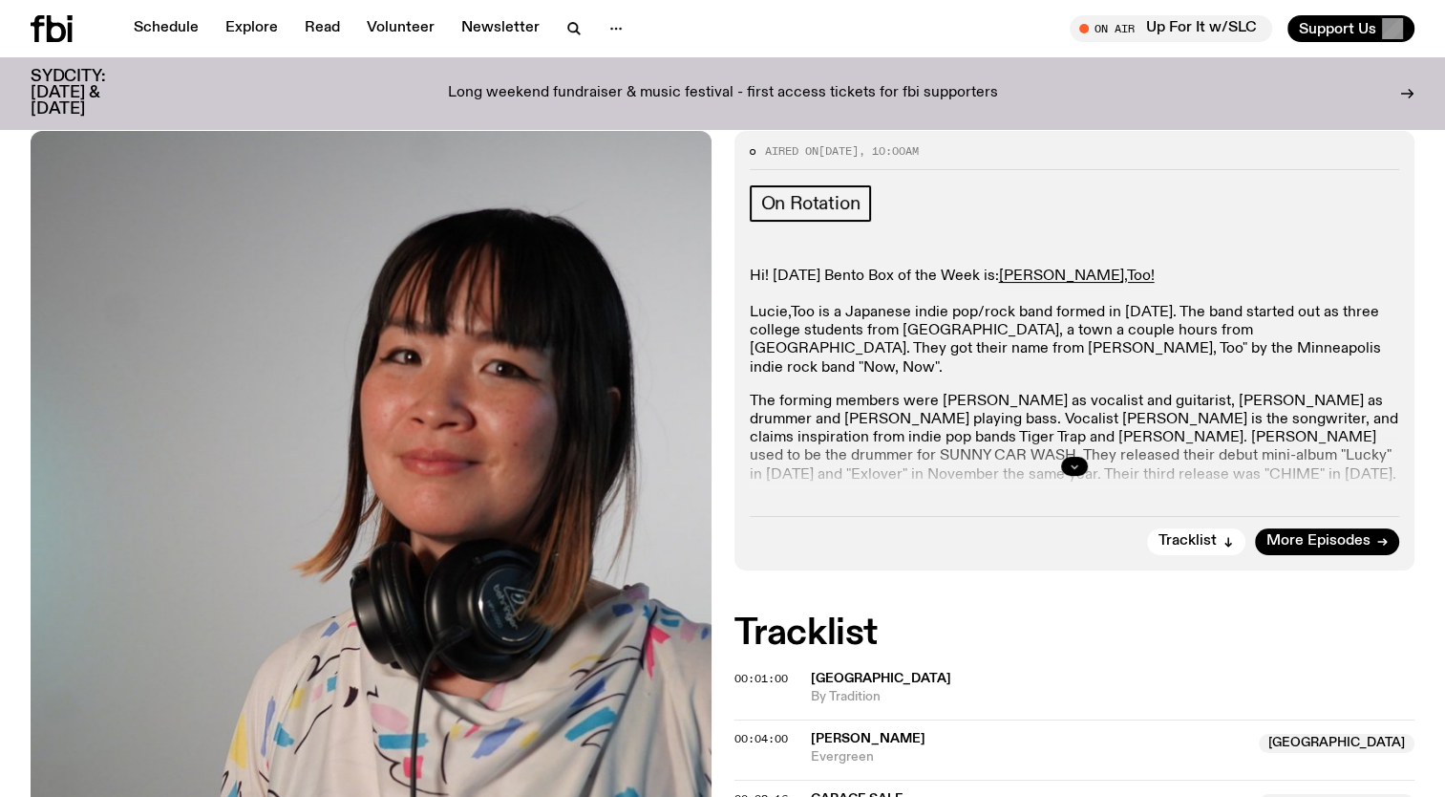
click at [1080, 468] on button "button" at bounding box center [1074, 466] width 27 height 19
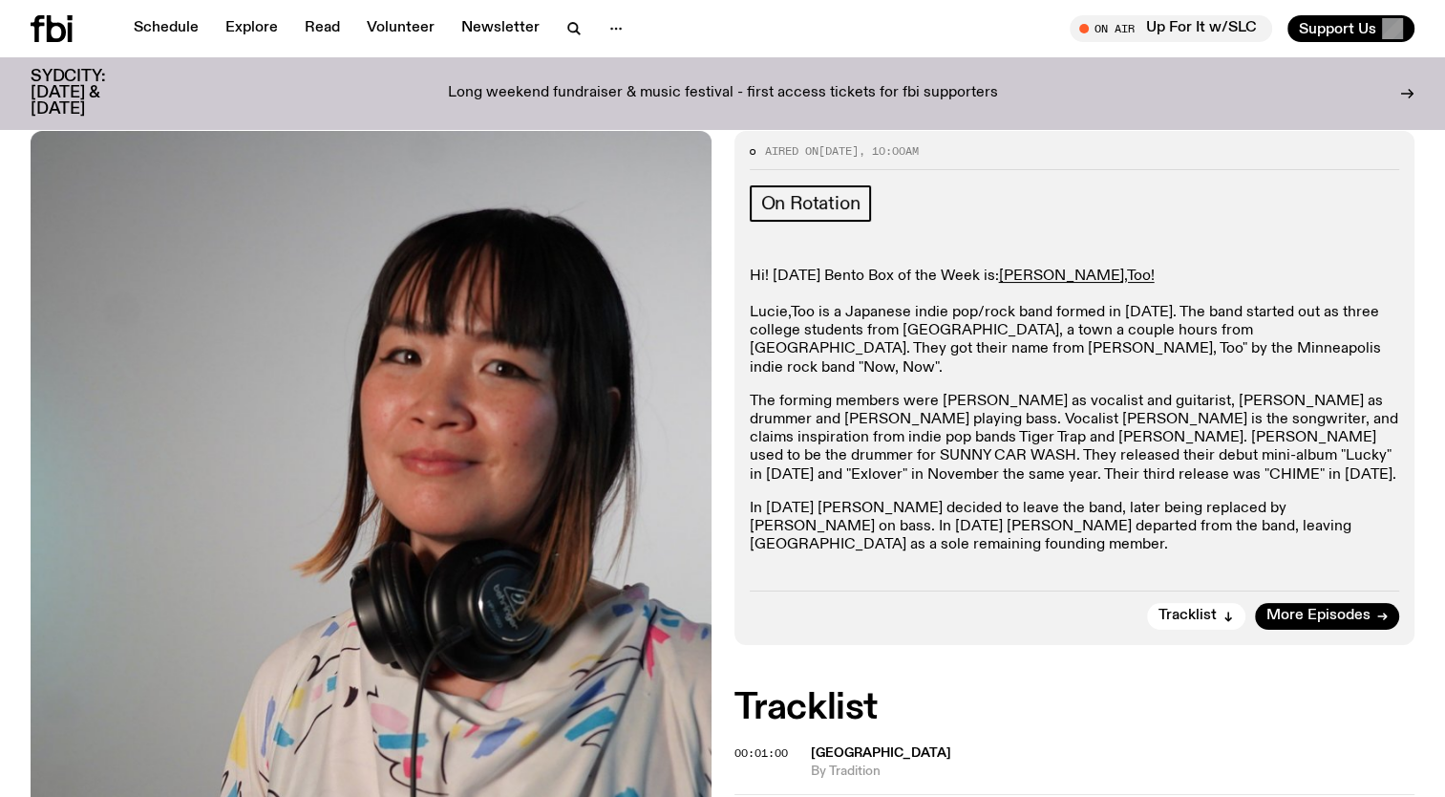
scroll to position [333, 0]
